Goal: Task Accomplishment & Management: Complete application form

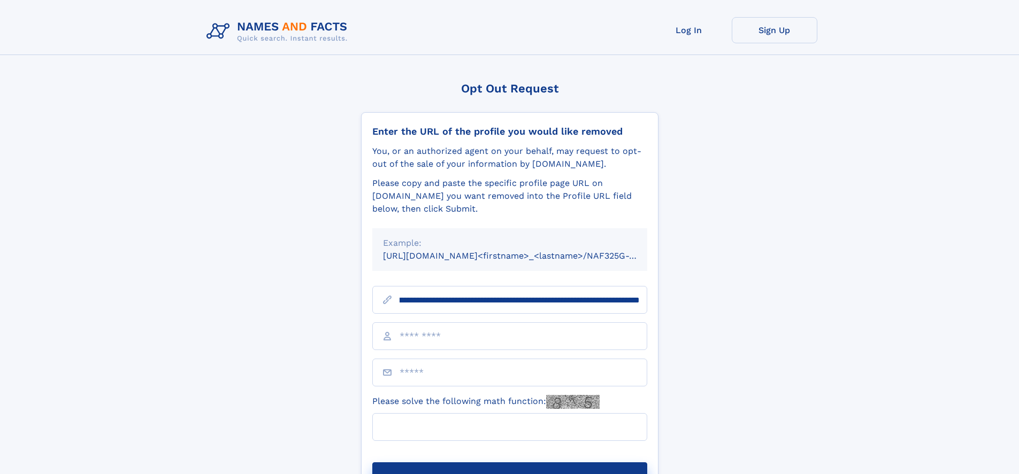
scroll to position [0, 125]
type input "**********"
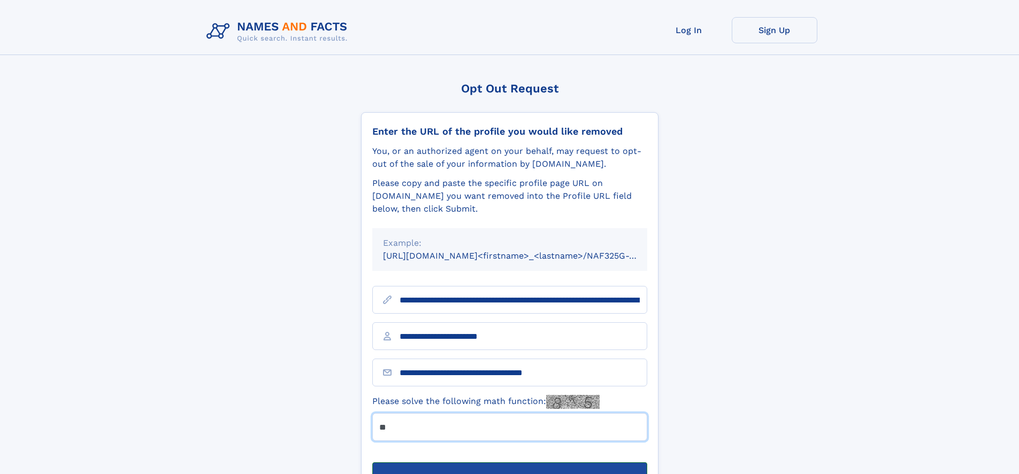
type input "**"
click at [509, 463] on button "Submit Opt Out Request" at bounding box center [509, 480] width 275 height 34
